Goal: Answer question/provide support: Share knowledge or assist other users

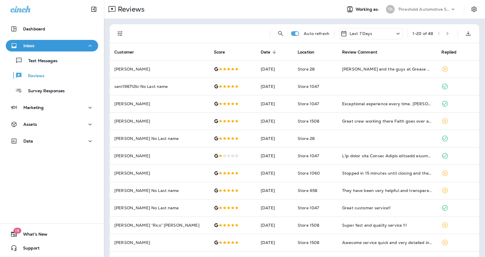
click at [121, 33] on icon "Filters" at bounding box center [120, 33] width 7 height 7
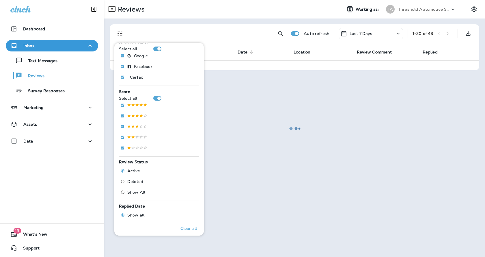
scroll to position [144, 0]
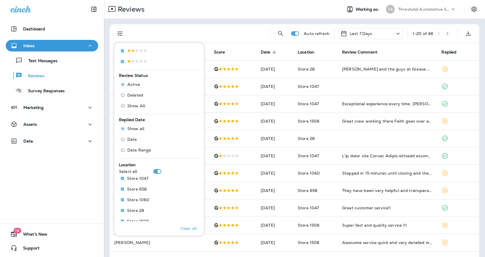
click at [159, 168] on div "Location Select all Store 1047 Store 658 Store 1060 Store 28 Store 1508 Store 5…" at bounding box center [159, 199] width 80 height 77
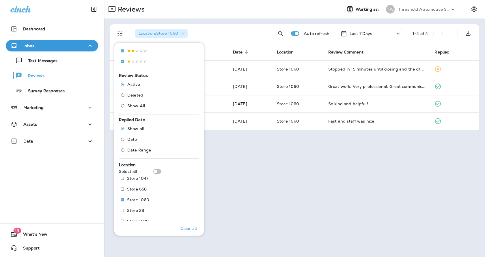
click at [312, 169] on div "Reviews Working as: TA Threshold Automotive Service dba Grease Monkey Location …" at bounding box center [294, 128] width 381 height 257
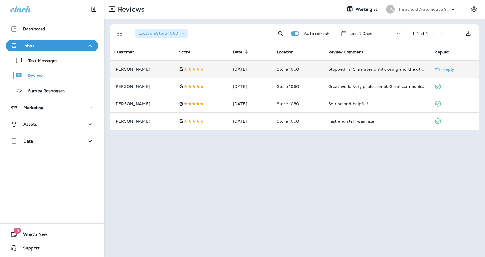
click at [454, 70] on p "Reply" at bounding box center [447, 69] width 14 height 5
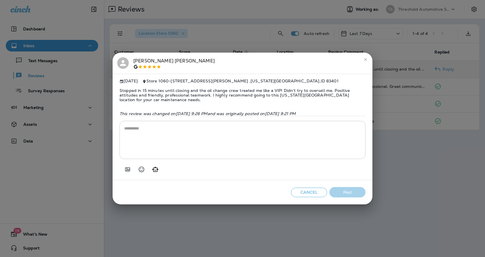
click at [156, 171] on icon "Generate AI response" at bounding box center [155, 169] width 6 height 5
type textarea "**********"
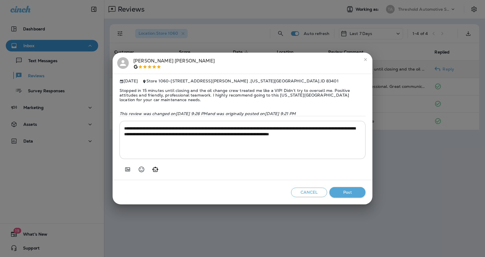
click at [349, 189] on button "Post" at bounding box center [347, 192] width 36 height 11
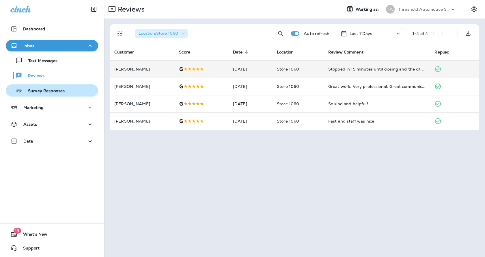
click at [49, 92] on p "Survey Responses" at bounding box center [43, 90] width 42 height 5
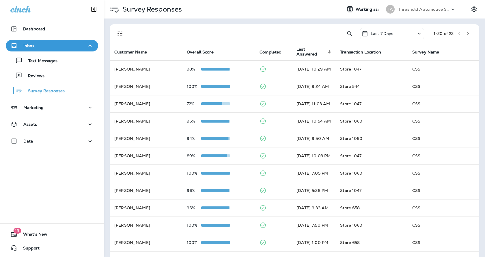
click at [119, 30] on icon "Filters" at bounding box center [120, 33] width 7 height 7
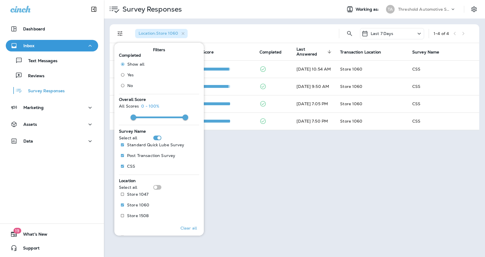
click at [343, 203] on div "Survey Responses Working as: TA Threshold Automotive Service dba Grease Monkey …" at bounding box center [294, 128] width 381 height 257
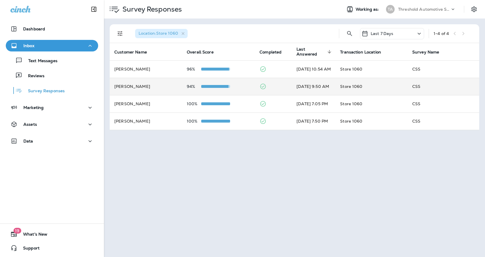
click at [202, 82] on td "94%" at bounding box center [218, 86] width 73 height 17
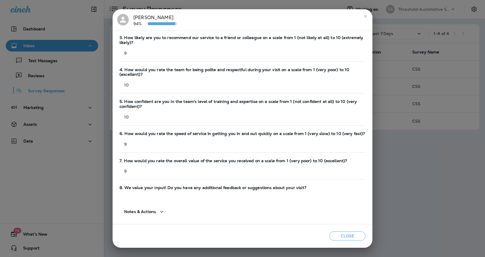
scroll to position [88, 0]
click at [350, 234] on button "Close" at bounding box center [347, 236] width 36 height 10
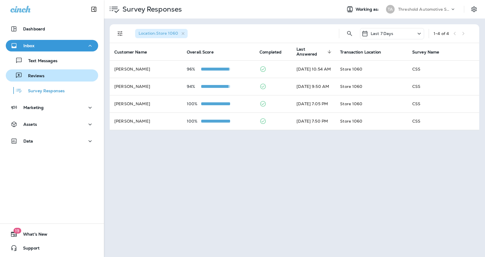
click at [27, 75] on p "Reviews" at bounding box center [33, 75] width 22 height 5
